Goal: Navigation & Orientation: Find specific page/section

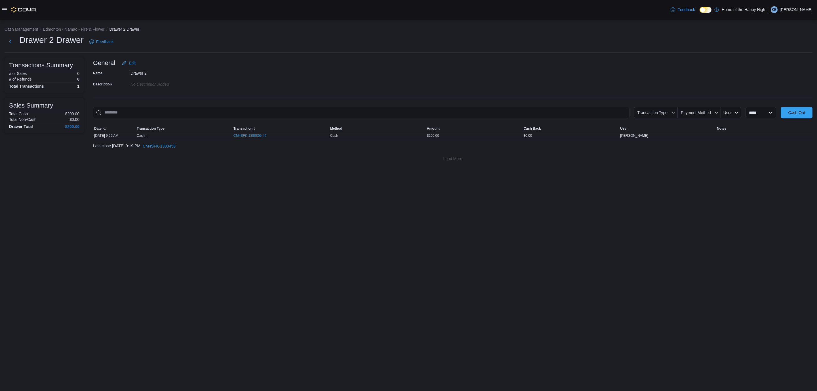
click at [777, 10] on span "KB" at bounding box center [774, 9] width 5 height 7
click at [775, 56] on span "Sign Out" at bounding box center [776, 59] width 15 height 6
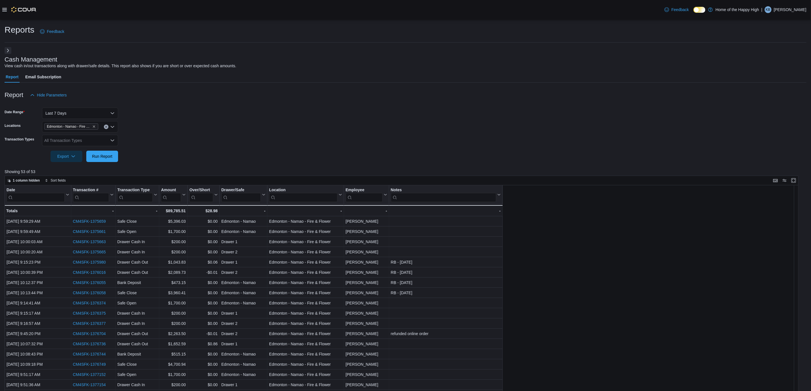
click at [770, 8] on span "KB" at bounding box center [768, 9] width 5 height 7
click at [768, 56] on span "Sign Out" at bounding box center [769, 59] width 15 height 6
